Goal: Check status

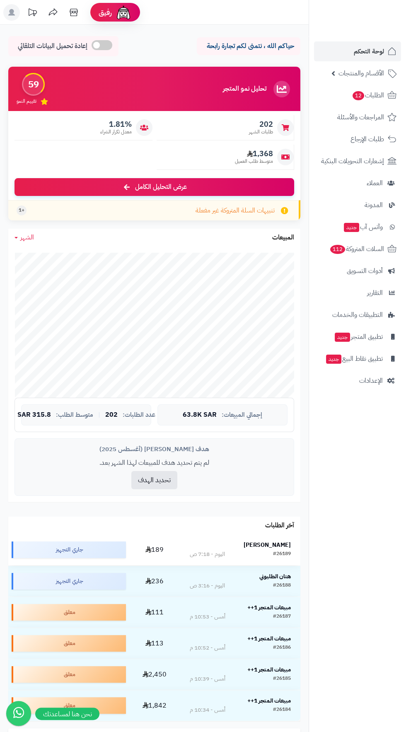
click at [279, 541] on strong "[PERSON_NAME]" at bounding box center [267, 545] width 47 height 9
